Goal: Task Accomplishment & Management: Manage account settings

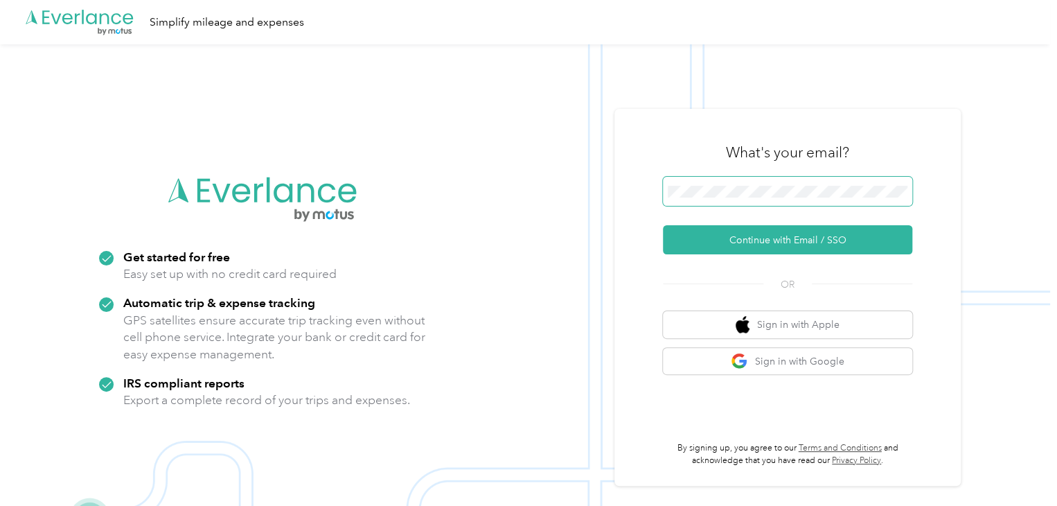
click at [663, 225] on button "Continue with Email / SSO" at bounding box center [787, 239] width 249 height 29
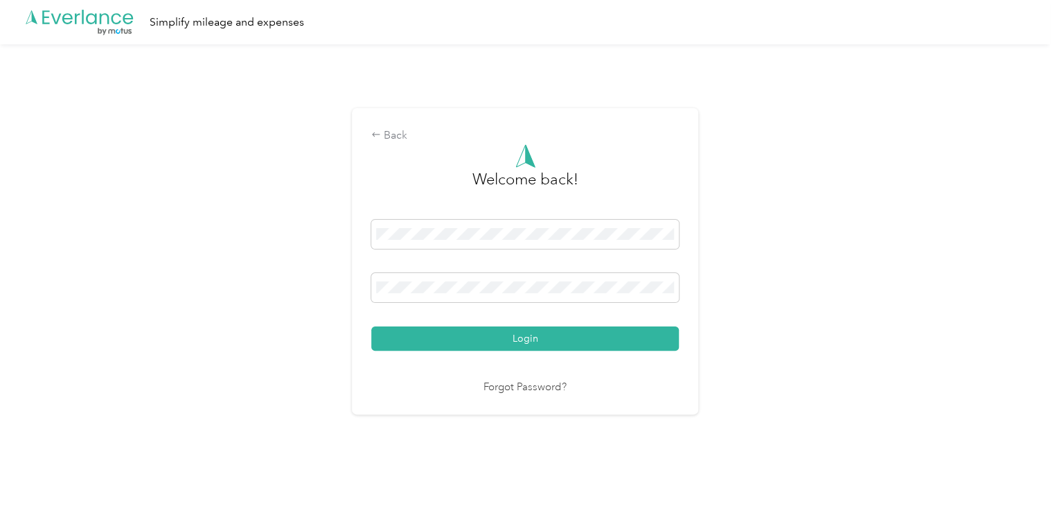
click at [371, 326] on button "Login" at bounding box center [525, 338] width 308 height 24
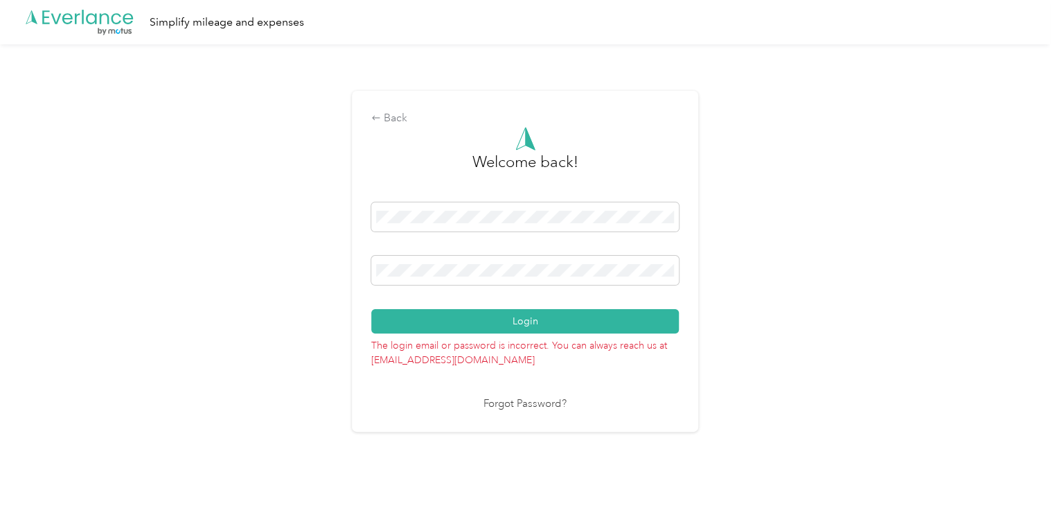
click at [371, 309] on button "Login" at bounding box center [525, 321] width 308 height 24
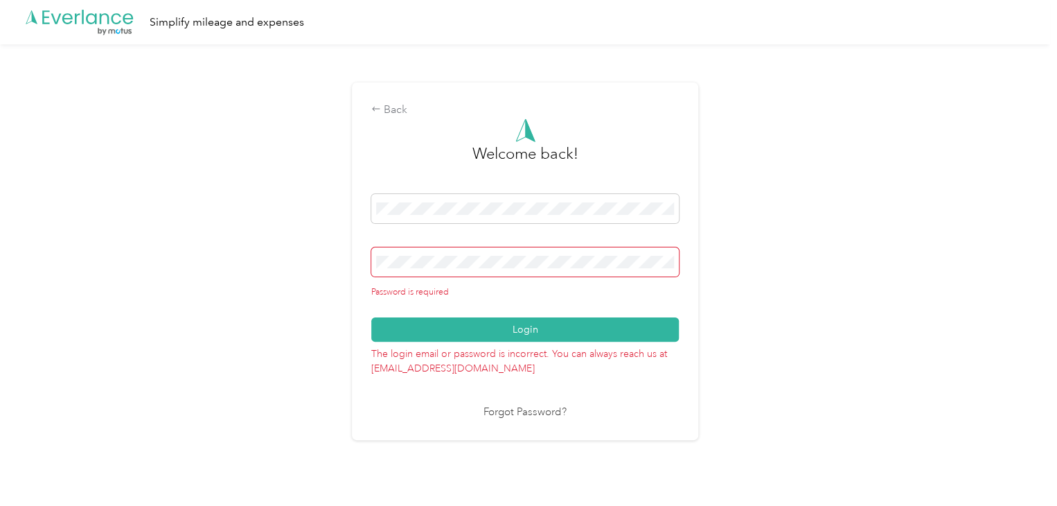
click at [444, 253] on span at bounding box center [525, 261] width 308 height 29
click at [448, 250] on span at bounding box center [525, 261] width 308 height 29
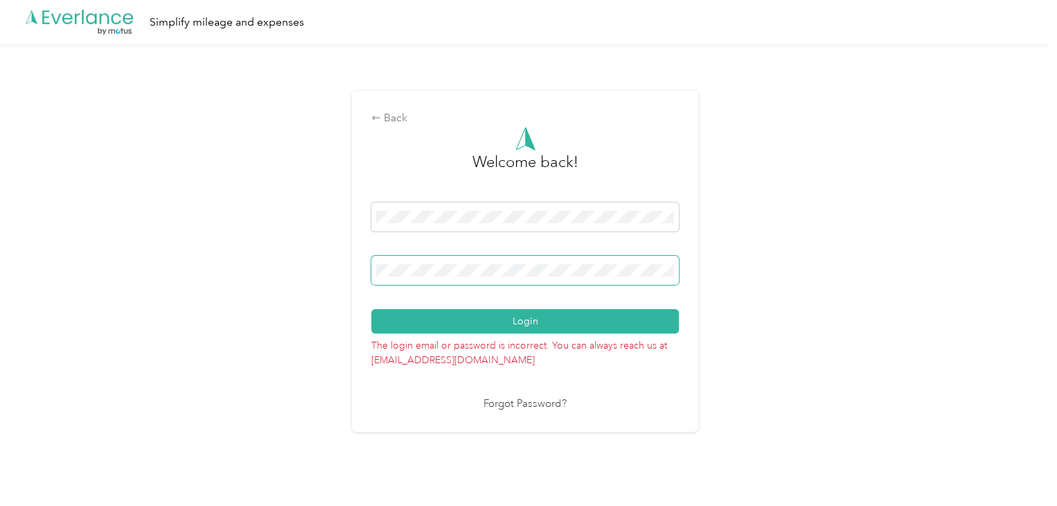
click at [371, 309] on button "Login" at bounding box center [525, 321] width 308 height 24
